Goal: Transaction & Acquisition: Purchase product/service

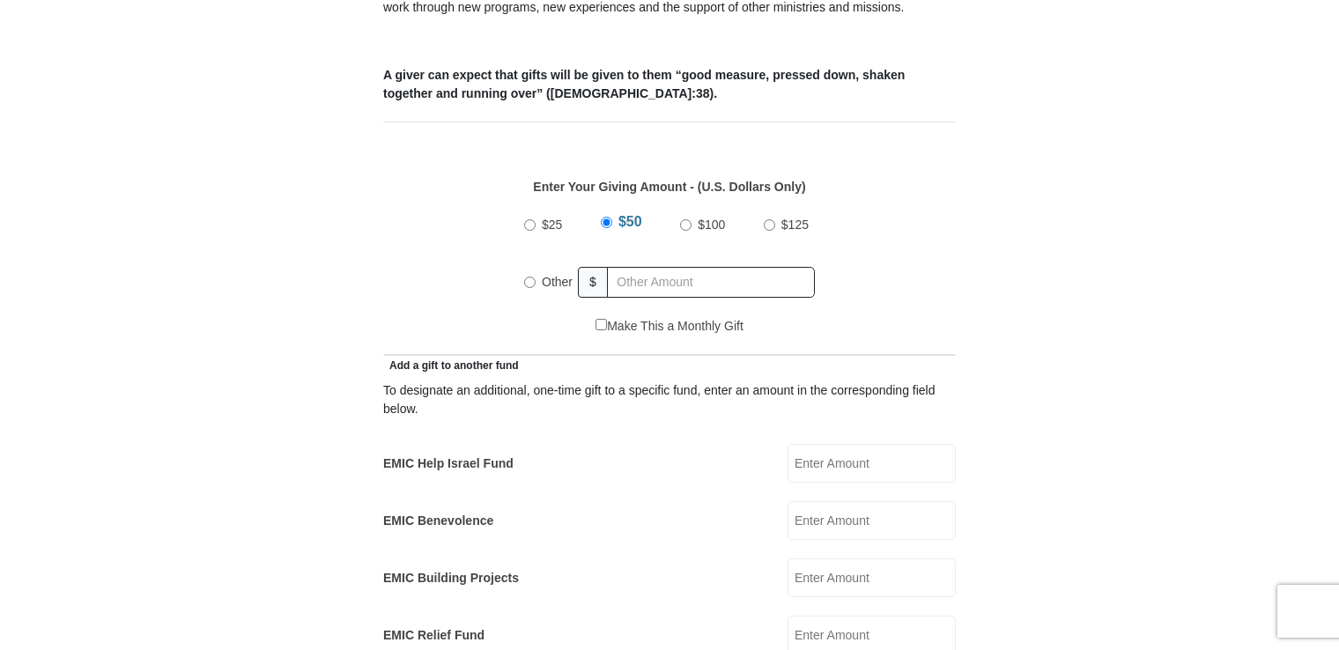
scroll to position [705, 0]
radio input "true"
click at [664, 266] on input "text" at bounding box center [714, 281] width 202 height 31
type input "300.00"
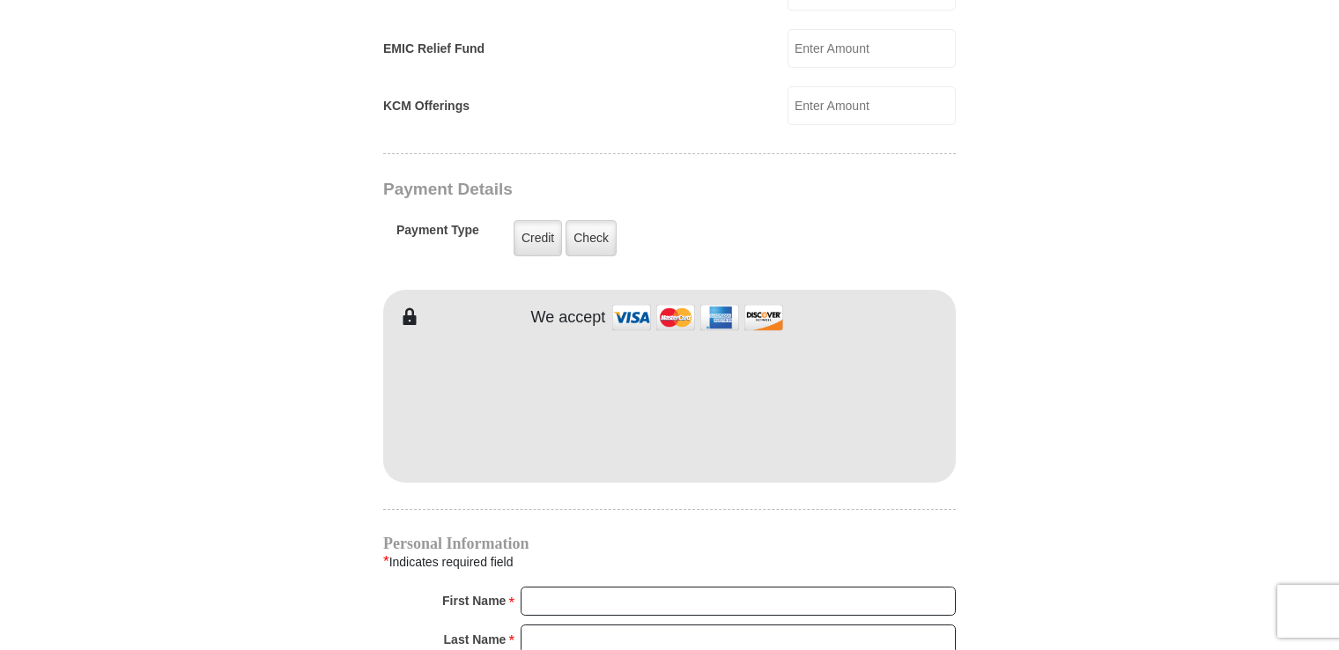
scroll to position [1322, 0]
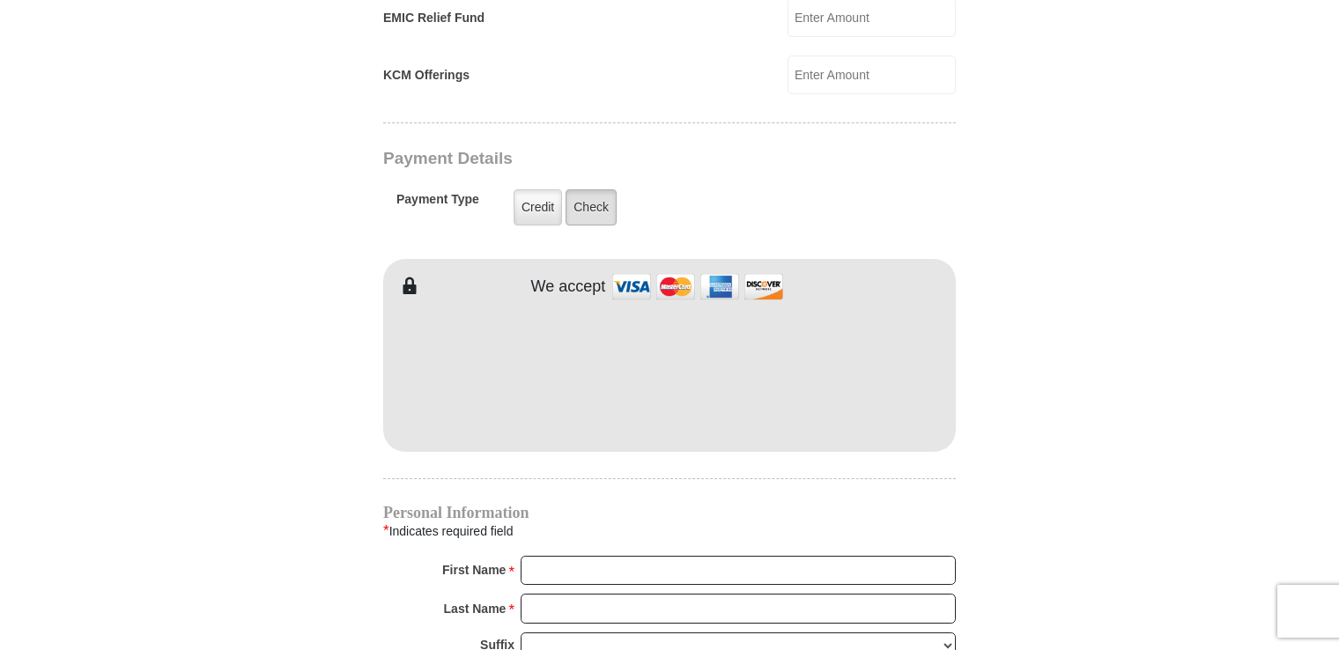
click at [596, 191] on label "Check" at bounding box center [591, 207] width 51 height 36
click at [0, 0] on input "Check" at bounding box center [0, 0] width 0 height 0
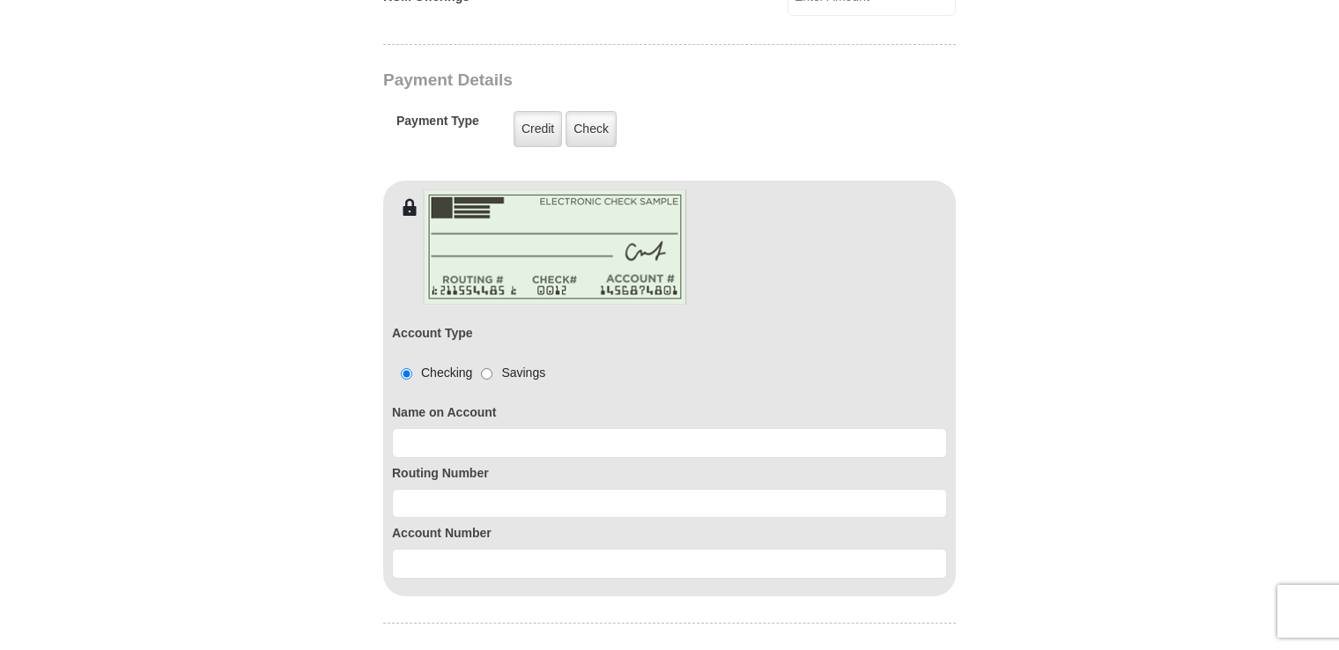
scroll to position [1586, 0]
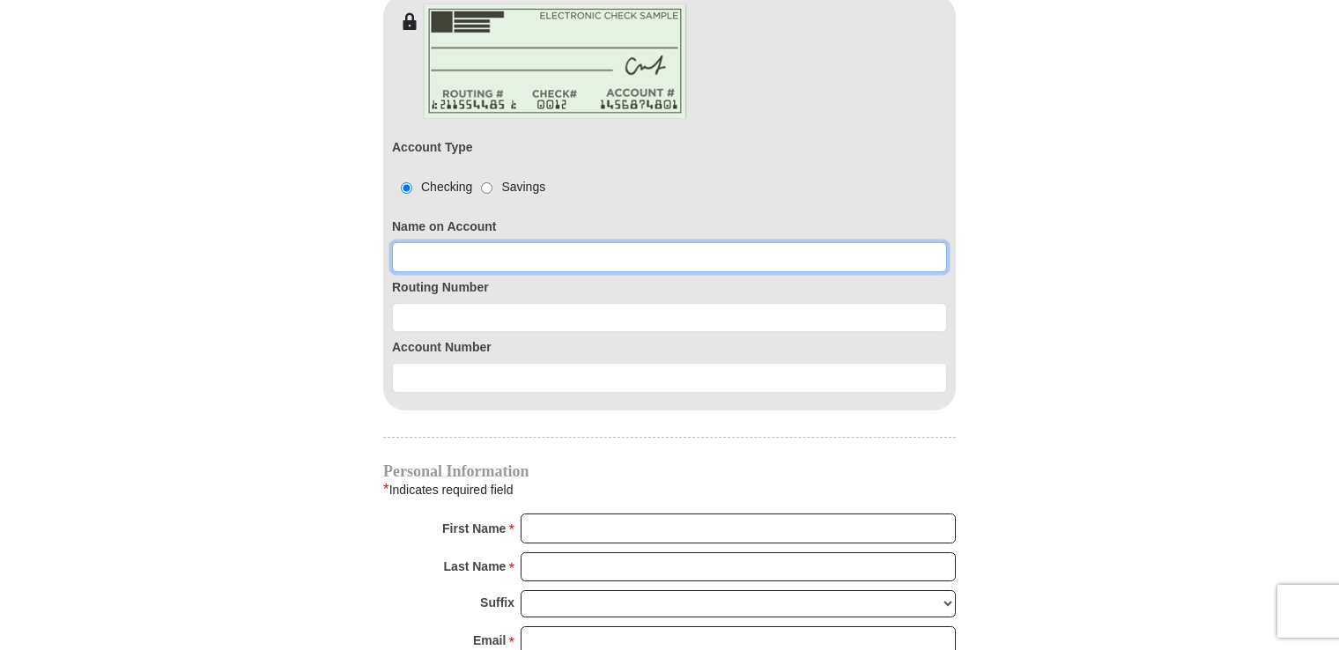
click at [530, 242] on input at bounding box center [669, 257] width 555 height 30
type input "Rodger Bryant"
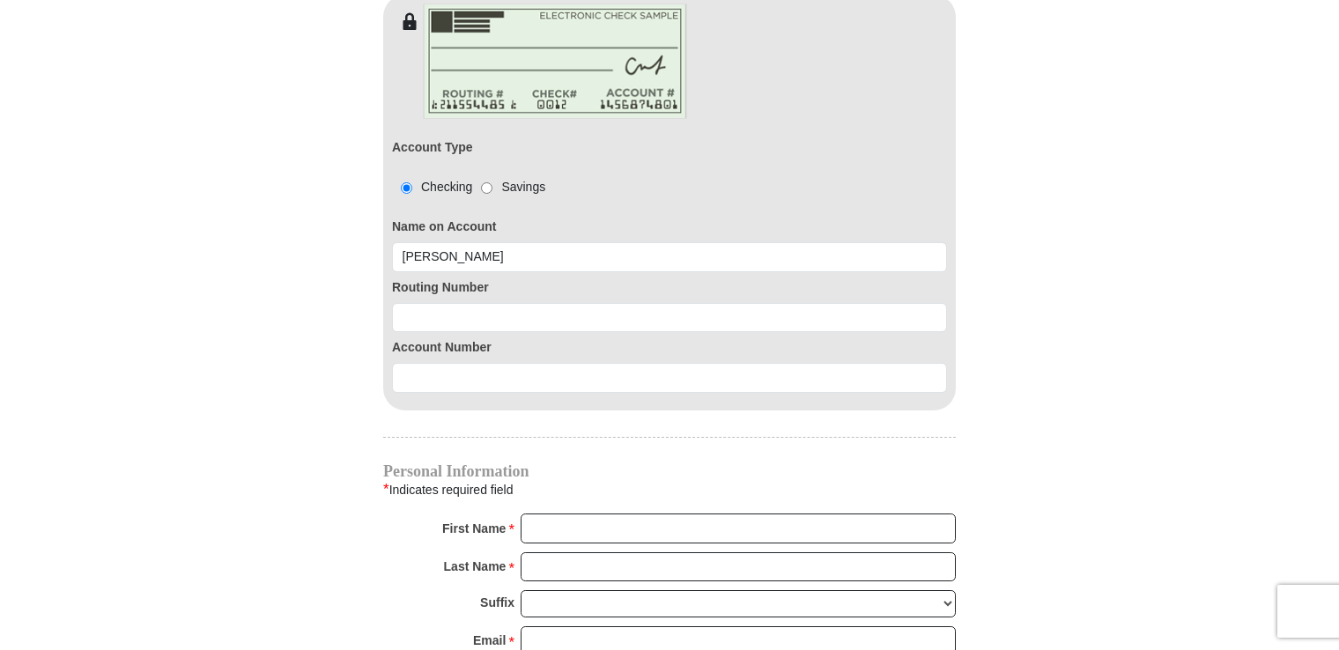
type input "100.00"
type input "Rodger"
type input "rbryant049@gmail.com"
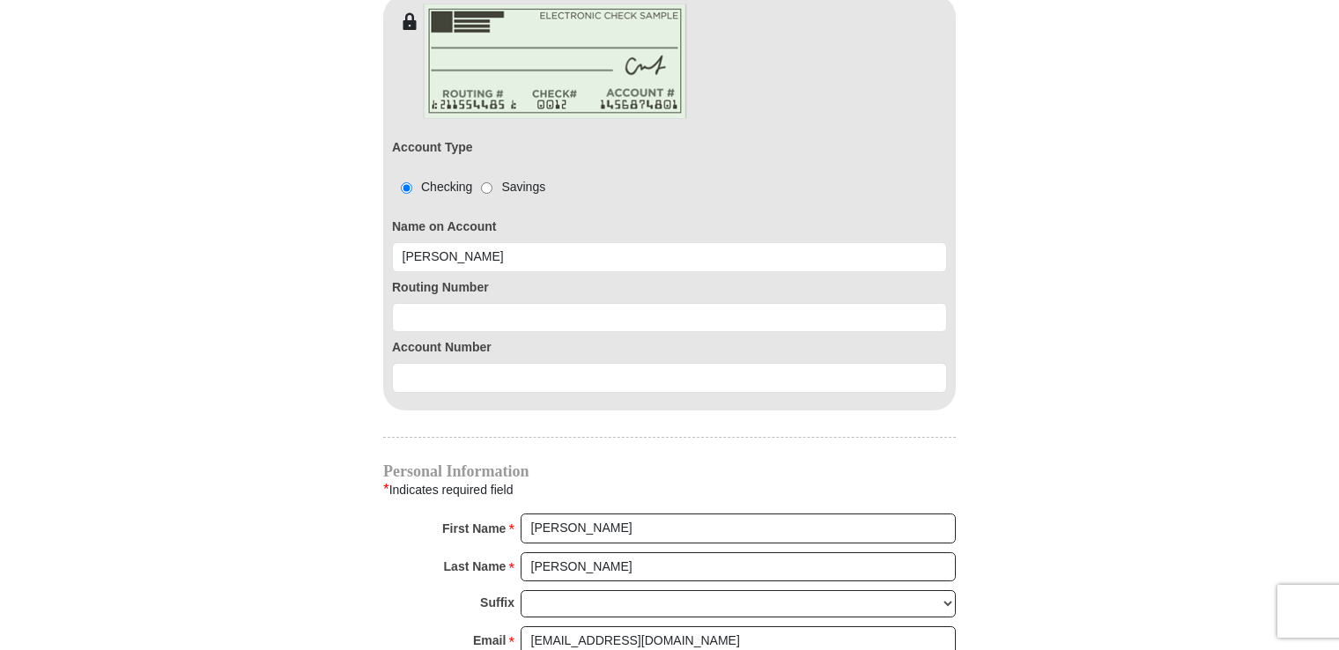
type input "Beavercreek"
select select "OH"
type input "45432"
type input "9376455581"
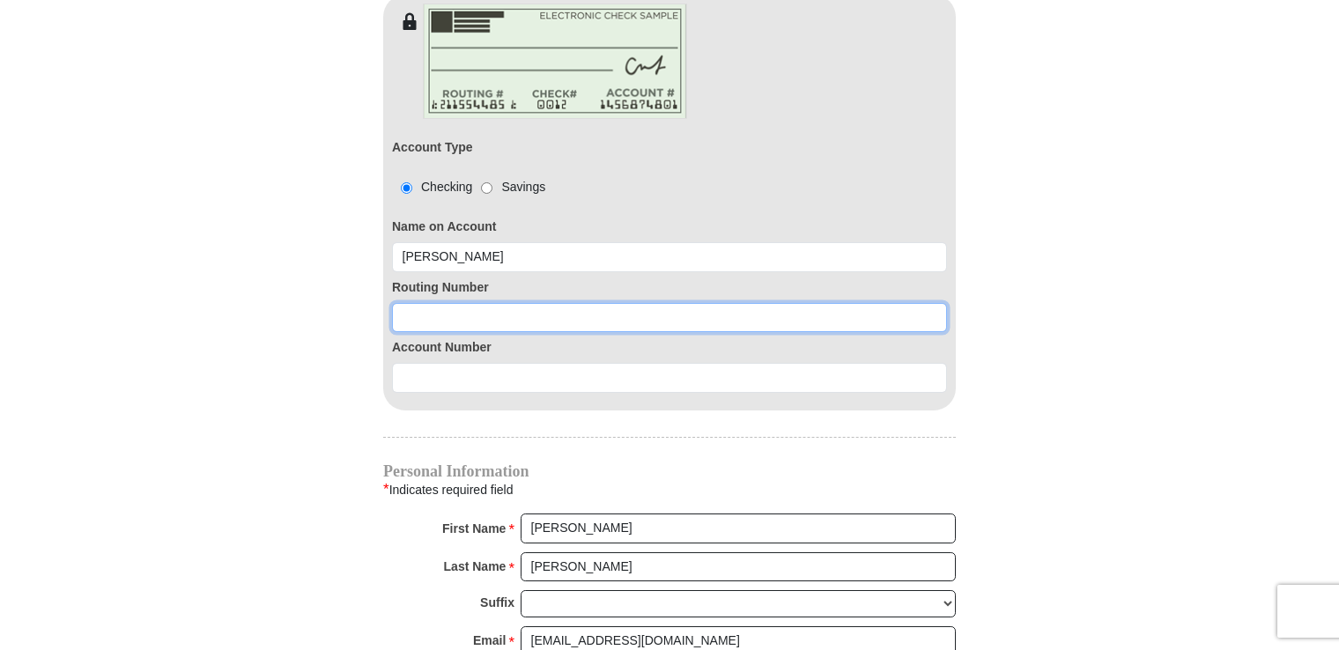
click at [596, 303] on input at bounding box center [669, 318] width 555 height 30
type input "24227948"
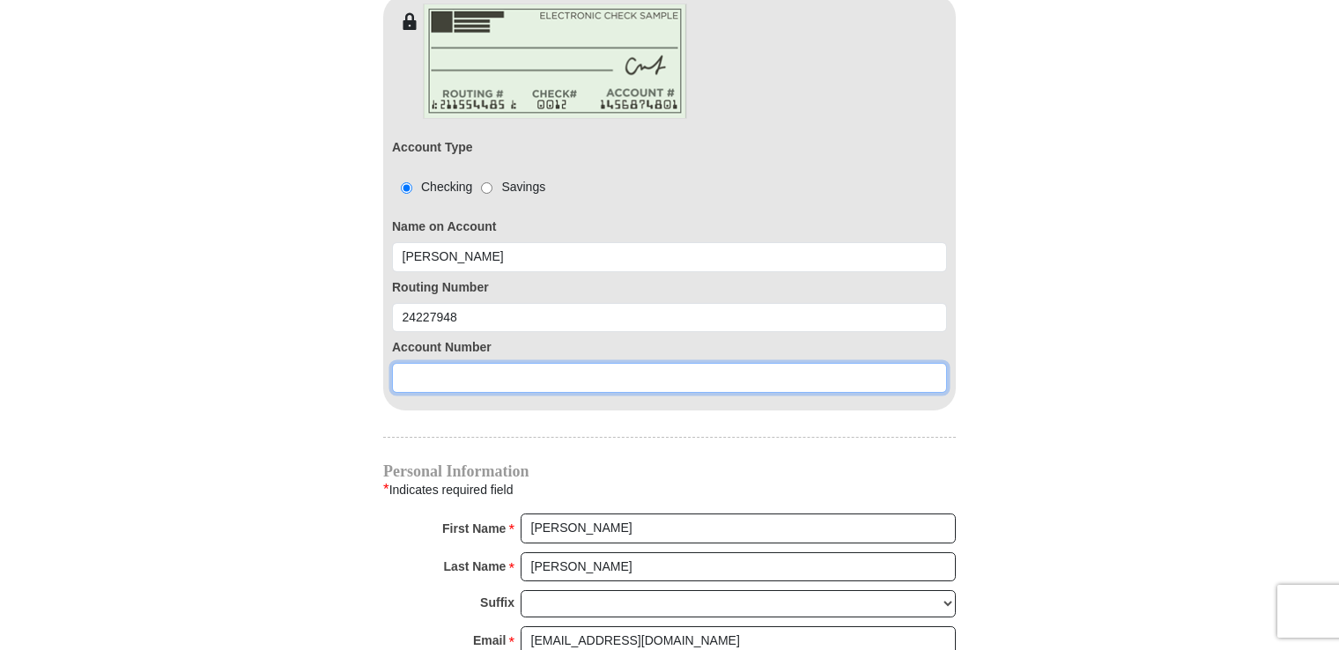
click at [557, 363] on input at bounding box center [669, 378] width 555 height 30
type input "190000"
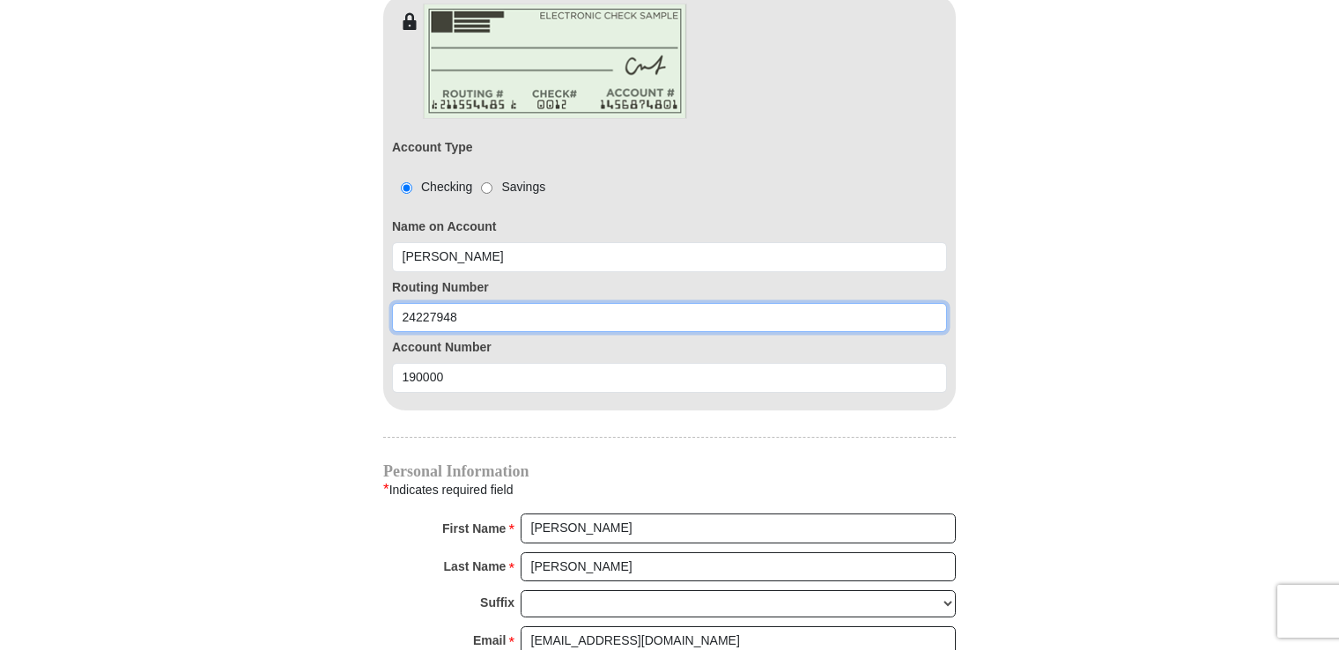
click at [445, 303] on input "24227948" at bounding box center [669, 318] width 555 height 30
type input "242279408"
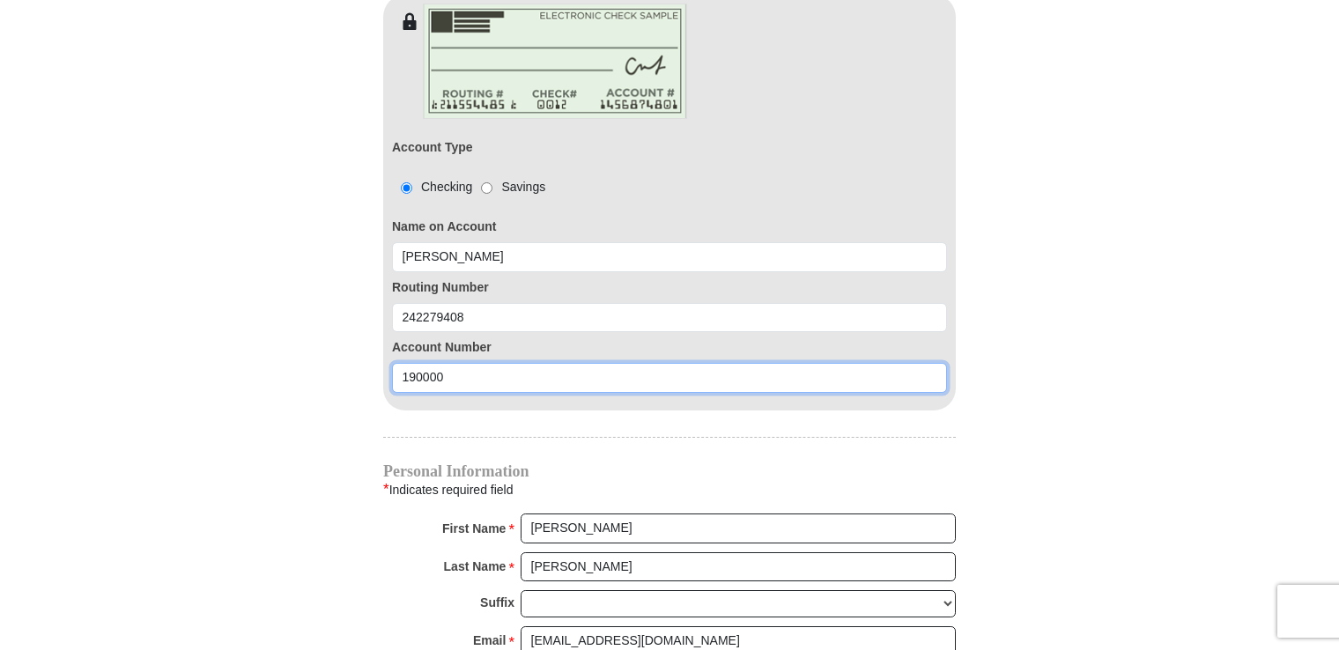
click at [451, 363] on input "190000" at bounding box center [669, 378] width 555 height 30
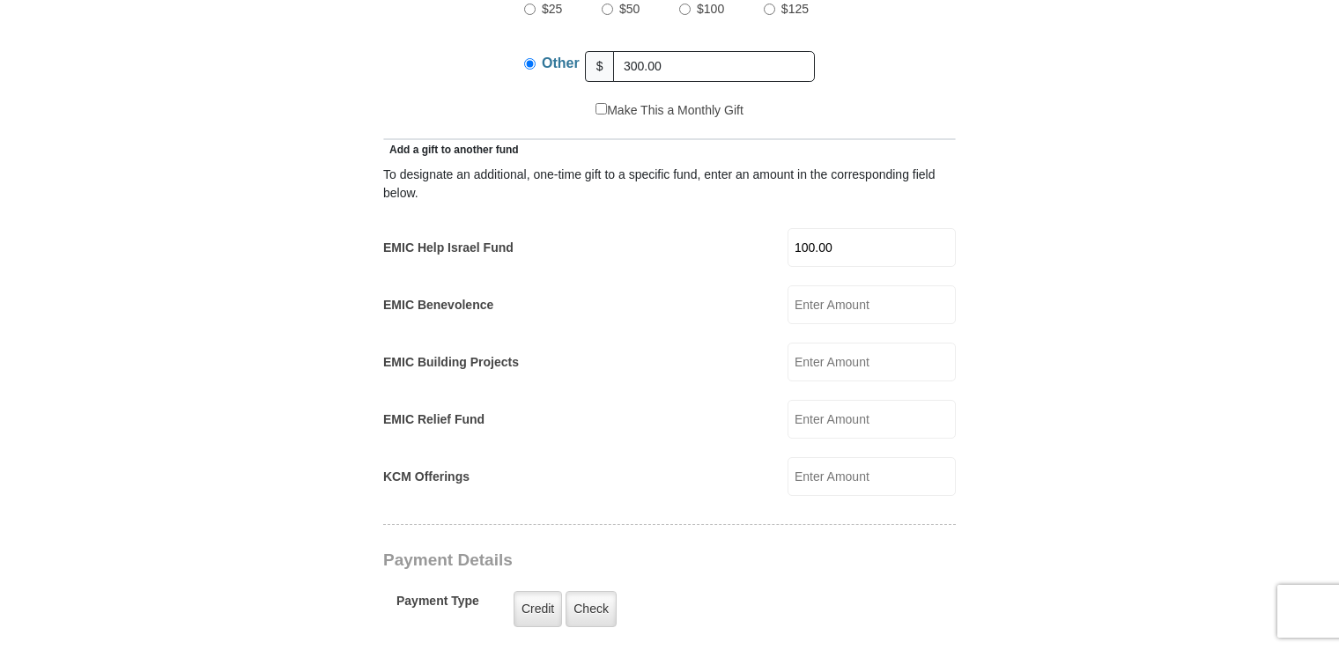
scroll to position [881, 0]
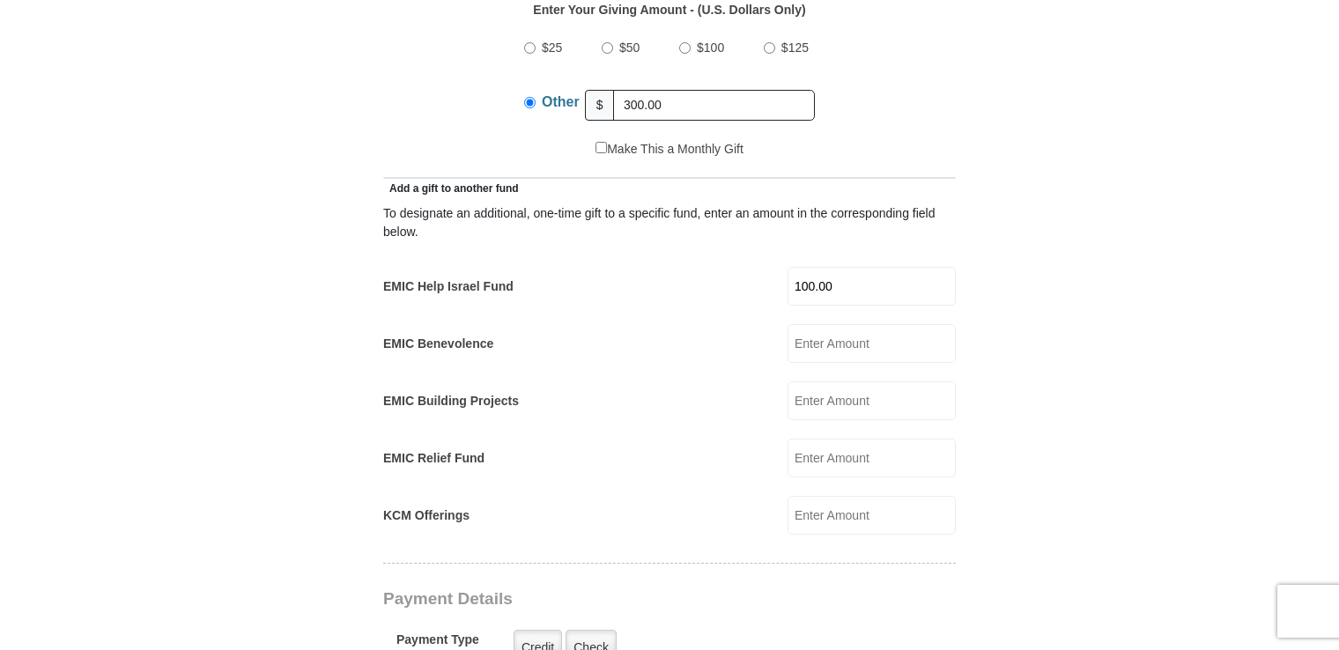
type input "1900008474698"
click at [854, 267] on input "100.00" at bounding box center [872, 286] width 168 height 39
type input "1"
click at [1004, 303] on form "Eagle Mountain International Church Online Giving Because of gifts like yours, …" at bounding box center [669, 588] width 1004 height 2799
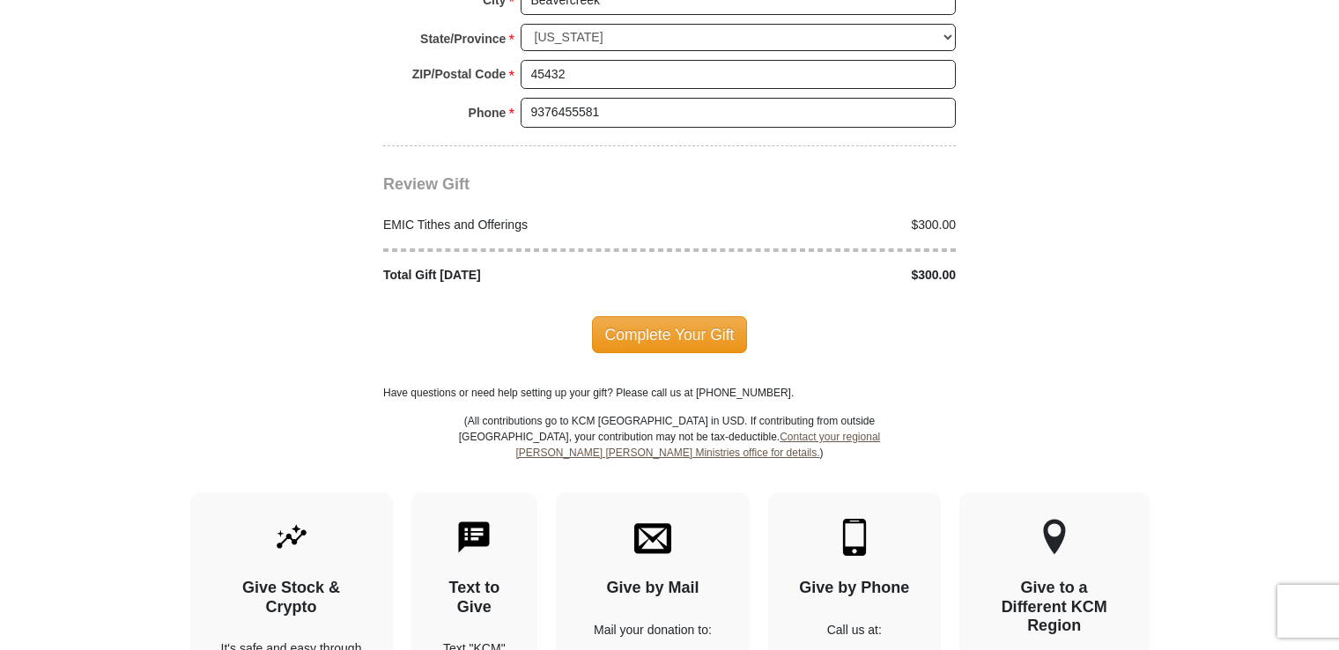
scroll to position [2379, 0]
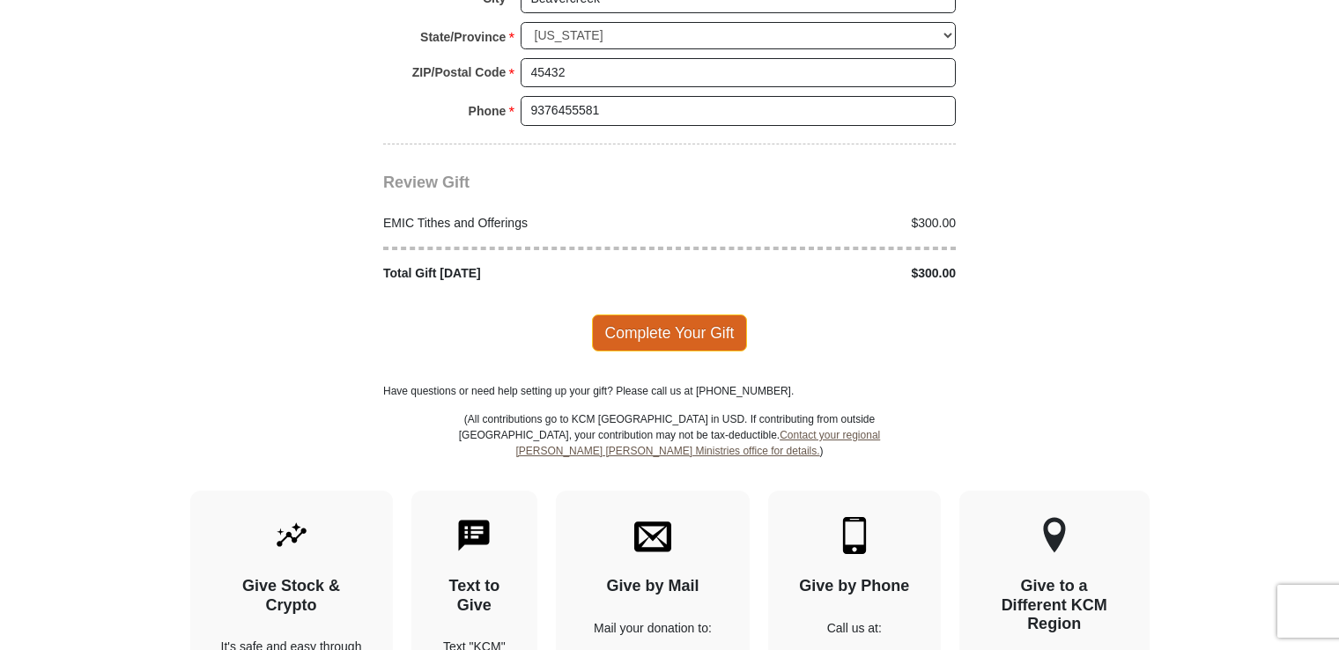
click at [726, 315] on span "Complete Your Gift" at bounding box center [670, 333] width 156 height 37
